Goal: Task Accomplishment & Management: Use online tool/utility

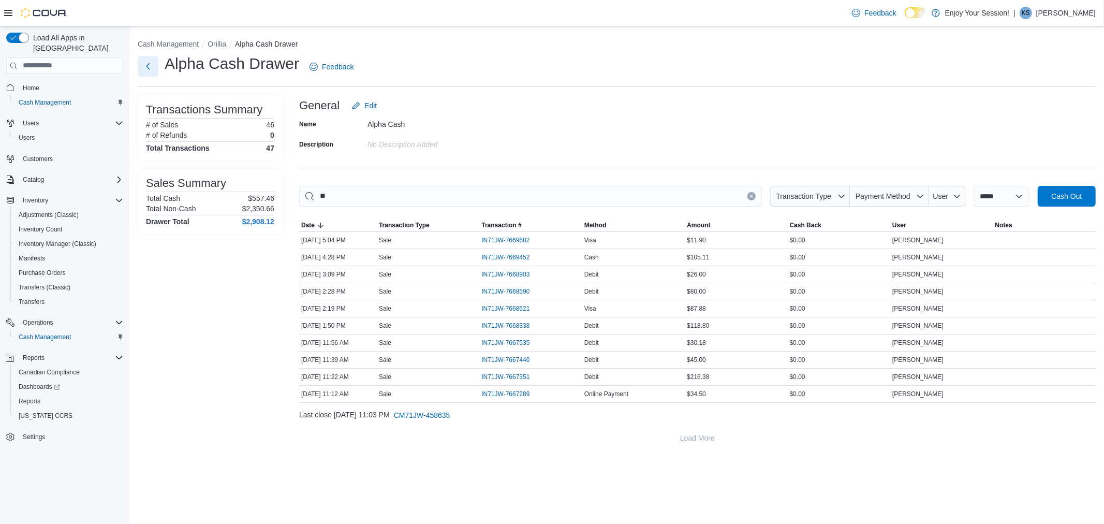
click at [149, 59] on button "Next" at bounding box center [148, 66] width 21 height 21
